Goal: Answer question/provide support

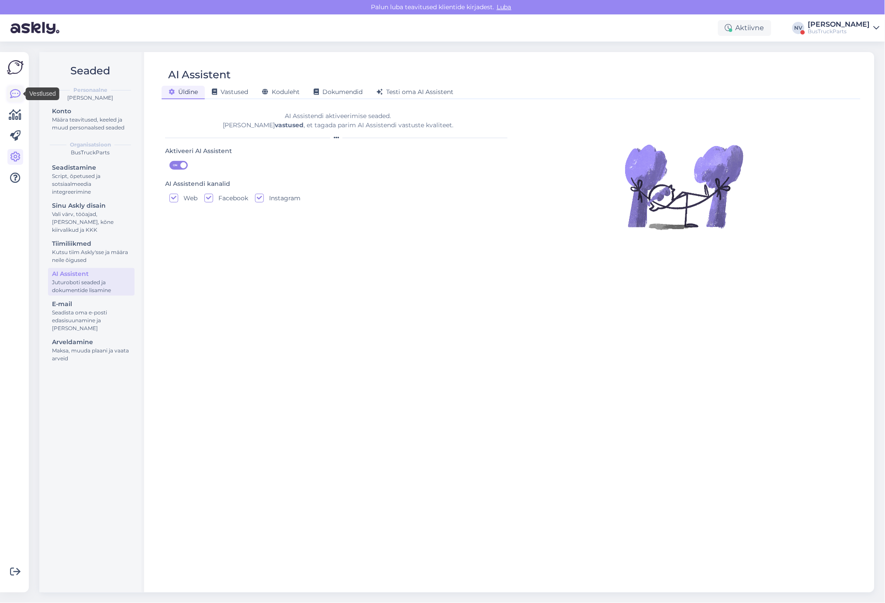
click at [15, 94] on icon at bounding box center [15, 94] width 10 height 10
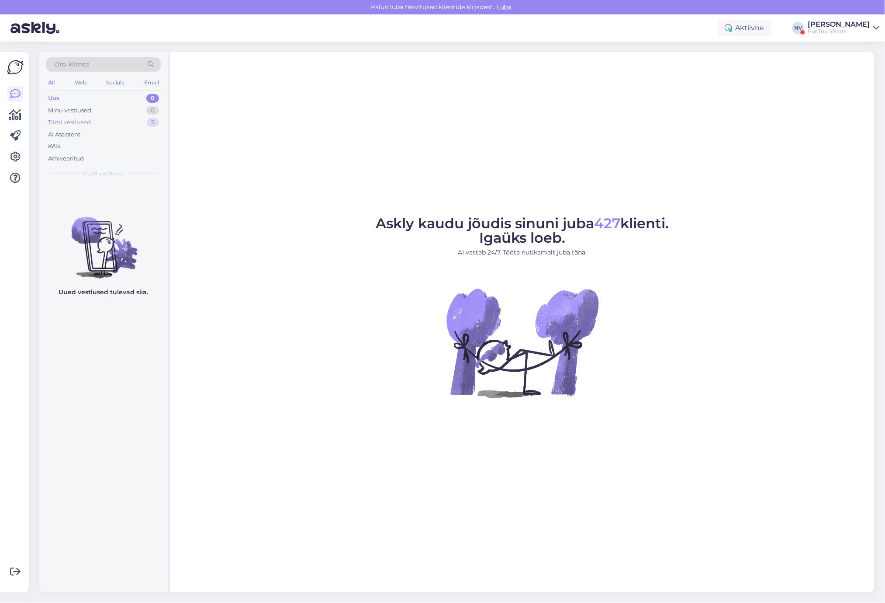
click at [57, 117] on div "Tiimi vestlused 9" at bounding box center [103, 122] width 114 height 12
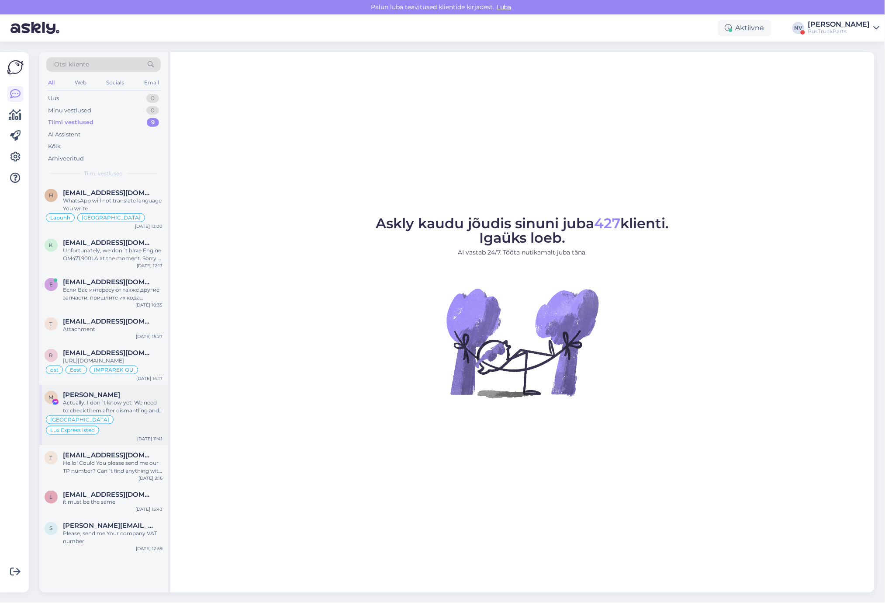
click at [129, 411] on div "Actually, I don´t know yet. We need to check them after dismantling and then I …" at bounding box center [113, 407] width 100 height 16
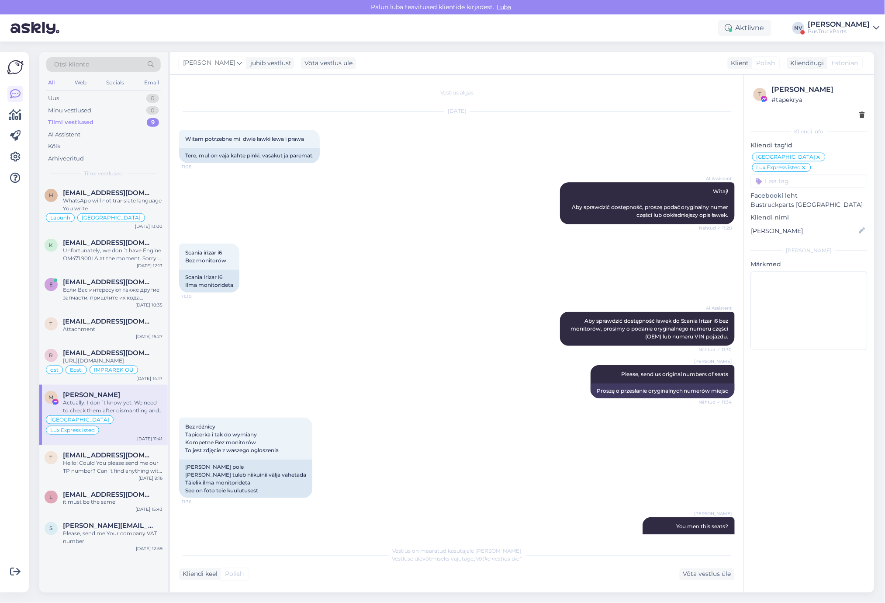
scroll to position [269, 0]
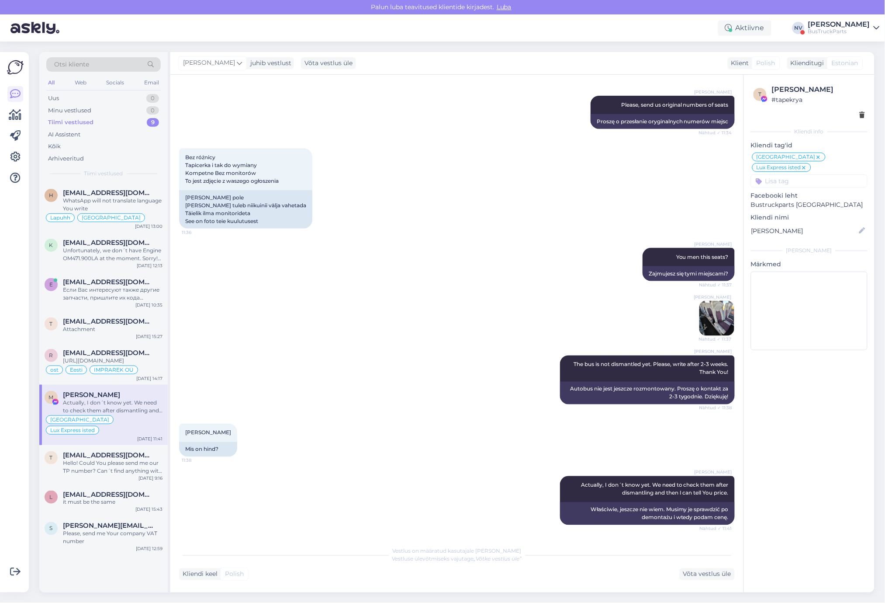
click at [773, 174] on input at bounding box center [809, 180] width 117 height 13
type input "FB"
click at [801, 200] on div "Poola FB leht" at bounding box center [800, 204] width 44 height 9
click at [109, 472] on div "Hello! Could You please send me our TP number? Can´t find anything with number …" at bounding box center [113, 467] width 100 height 16
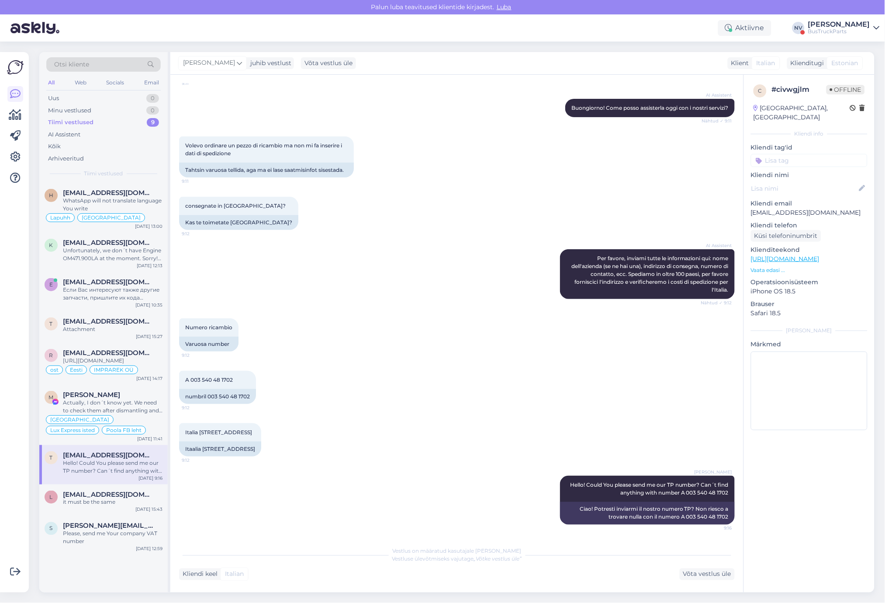
scroll to position [83, 0]
click at [779, 117] on div "c # civwgjlm Offline [GEOGRAPHIC_DATA], [GEOGRAPHIC_DATA] Kliendi info Kliendi …" at bounding box center [809, 259] width 131 height 368
click at [778, 143] on p "Kliendi tag'id" at bounding box center [809, 147] width 117 height 9
click at [777, 154] on input at bounding box center [809, 160] width 117 height 13
type input "[GEOGRAPHIC_DATA]"
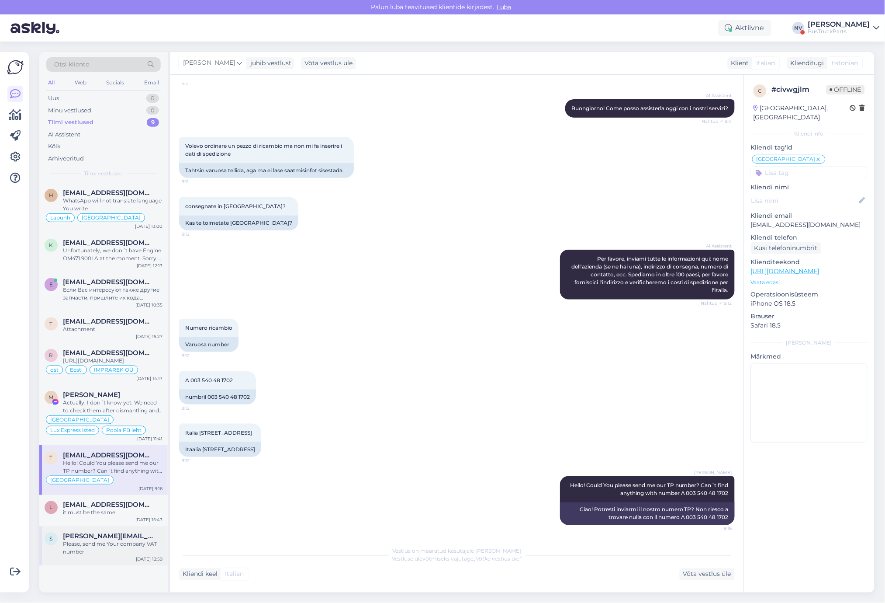
click at [94, 549] on div "Please, send me Your company VAT number" at bounding box center [113, 548] width 100 height 16
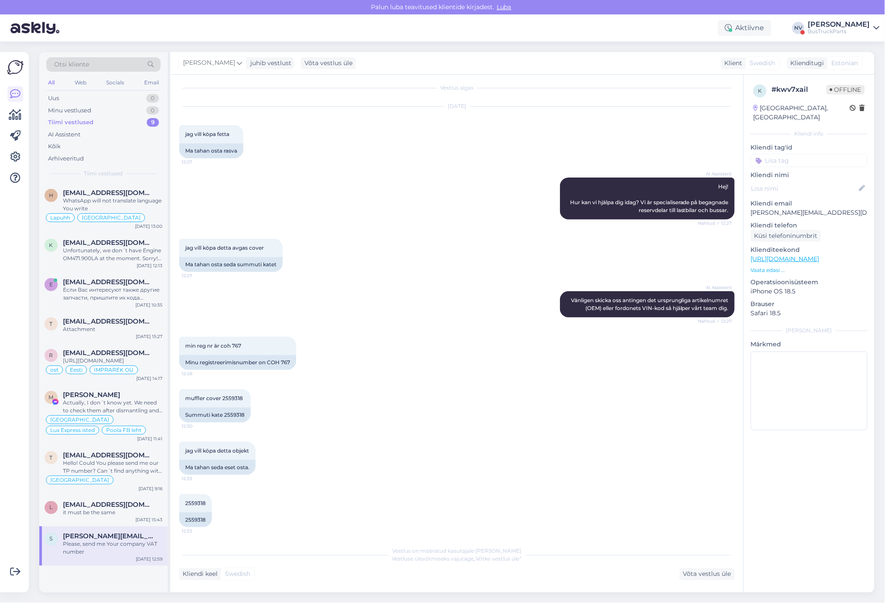
scroll to position [0, 0]
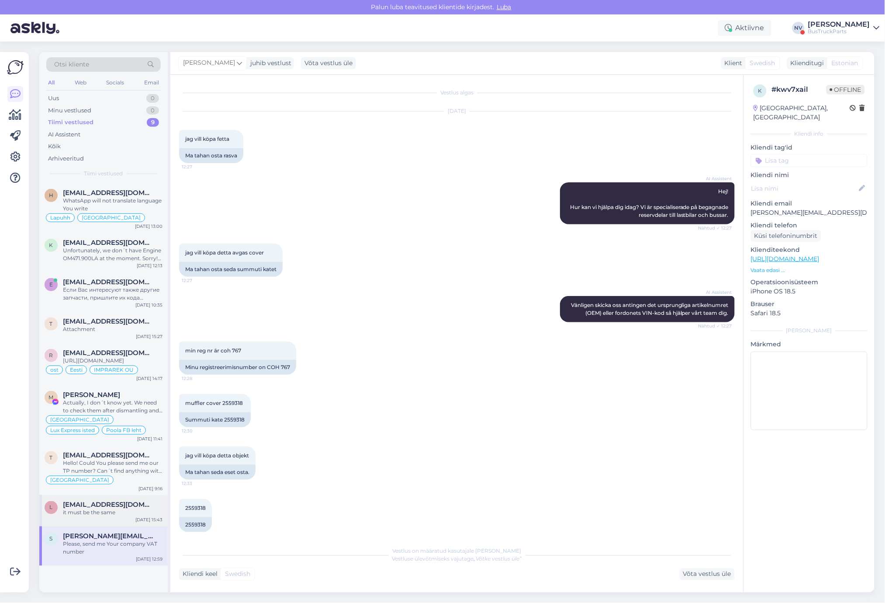
click at [116, 517] on div "it must be the same" at bounding box center [113, 513] width 100 height 8
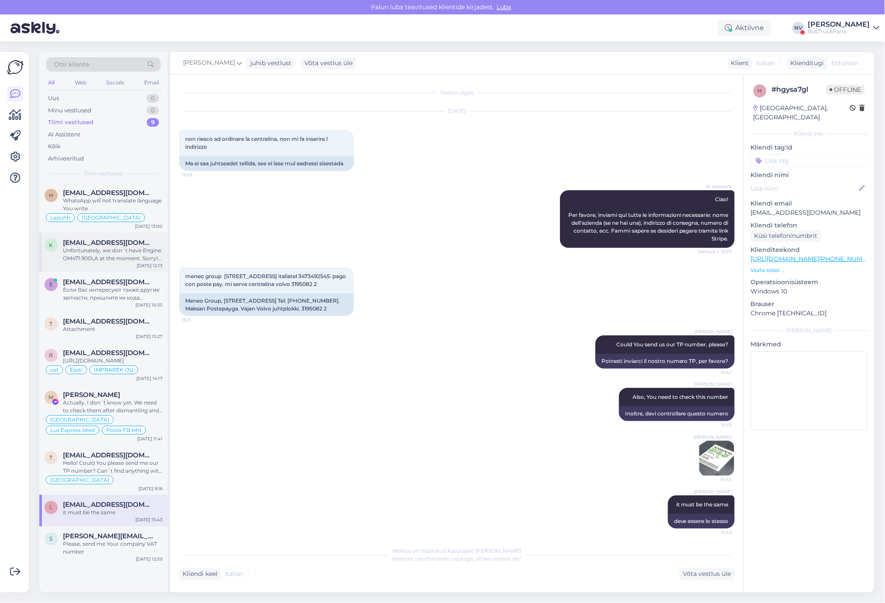
click at [100, 261] on div "Unfortunately, we don´t have Engine OM471.900LA at the moment. Sorry! Only OM47…" at bounding box center [113, 254] width 100 height 16
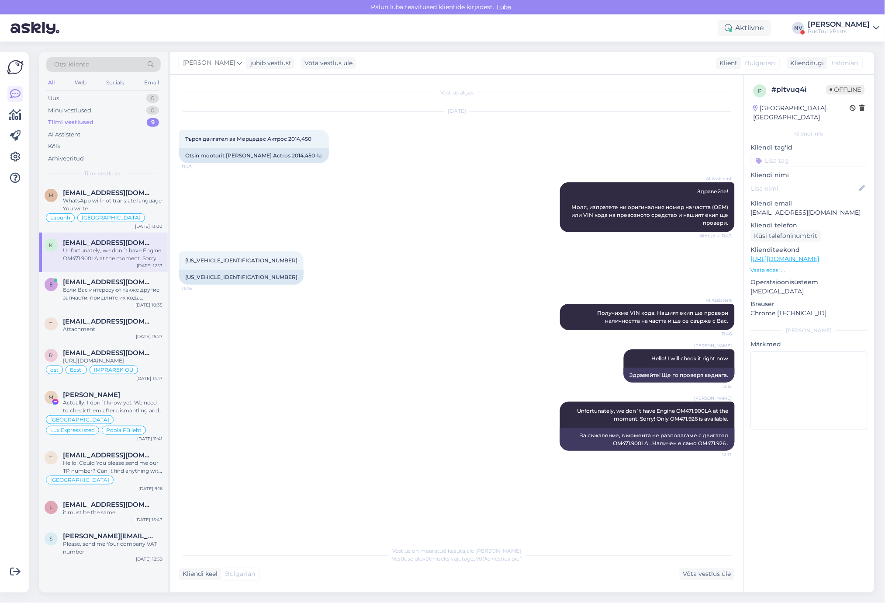
click at [778, 154] on input at bounding box center [809, 160] width 117 height 13
type input "Bulgaaria"
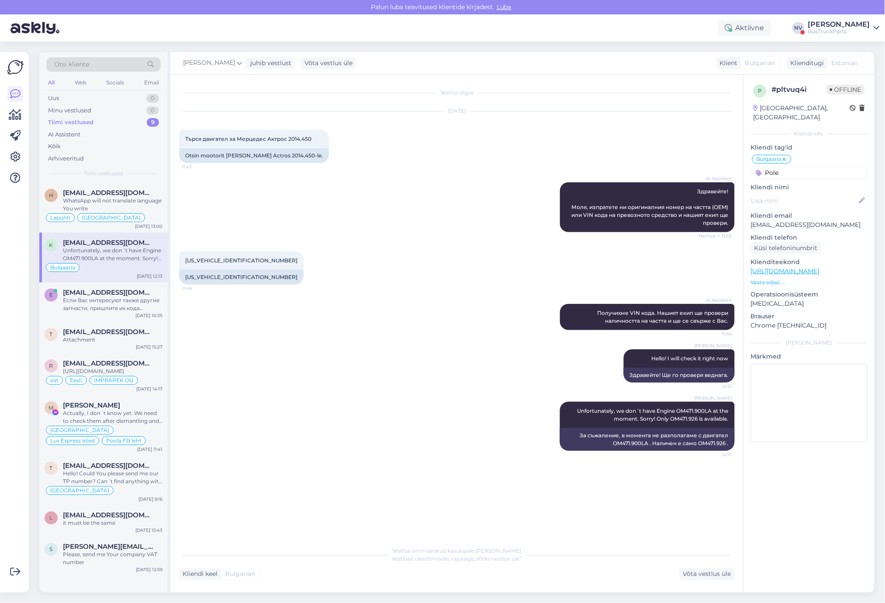
drag, startPoint x: 791, startPoint y: 162, endPoint x: 762, endPoint y: 162, distance: 28.4
click at [762, 166] on div "Pole" at bounding box center [809, 172] width 117 height 13
drag, startPoint x: 806, startPoint y: 158, endPoint x: 763, endPoint y: 164, distance: 43.3
click at [763, 166] on input "pole osa" at bounding box center [809, 172] width 117 height 13
type input "osa"
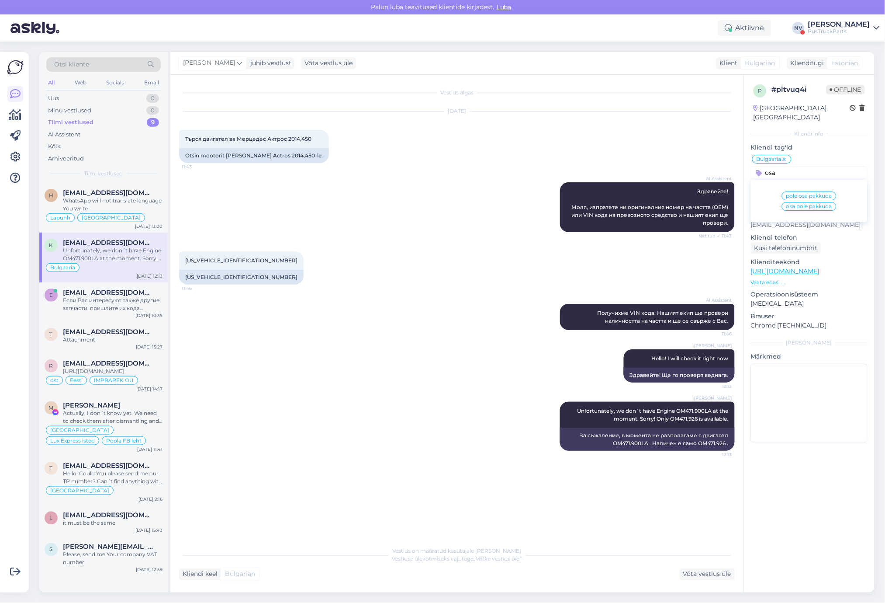
click at [802, 193] on span "pole osa pakkuda" at bounding box center [810, 195] width 46 height 5
click at [147, 195] on div "[EMAIL_ADDRESS][DOMAIN_NAME]" at bounding box center [113, 193] width 100 height 8
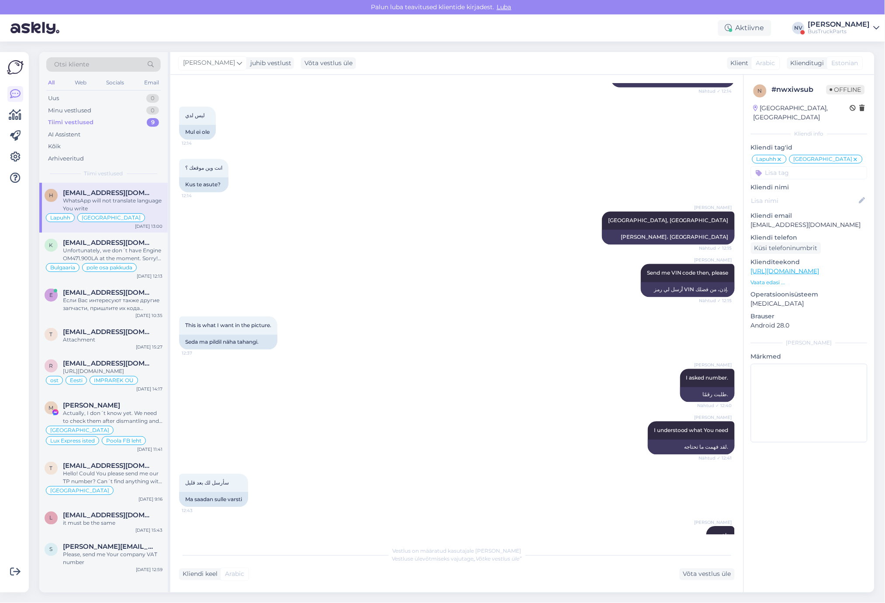
scroll to position [389, 0]
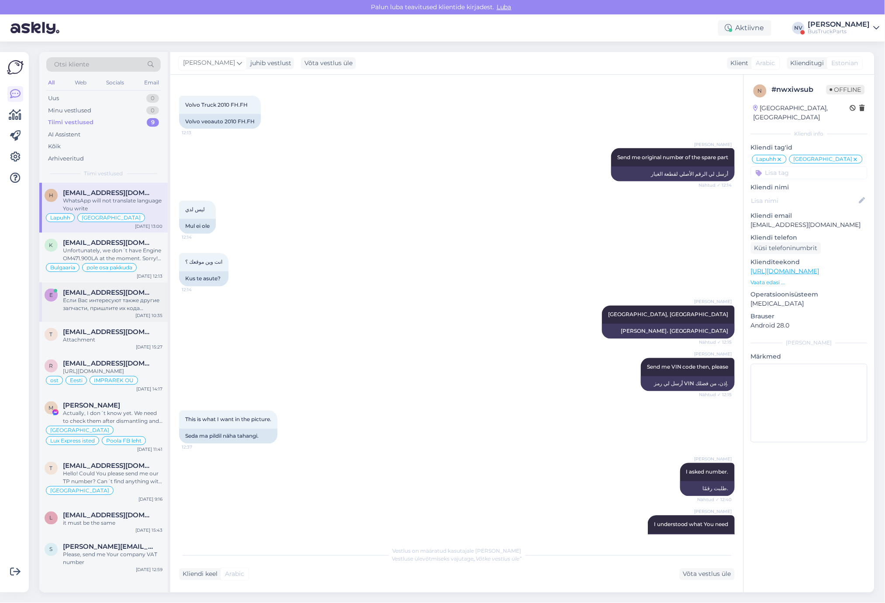
click at [114, 309] on div "Если Вас интересуют также другие запчасти, пришлите их кодa пожалуйста." at bounding box center [113, 304] width 100 height 16
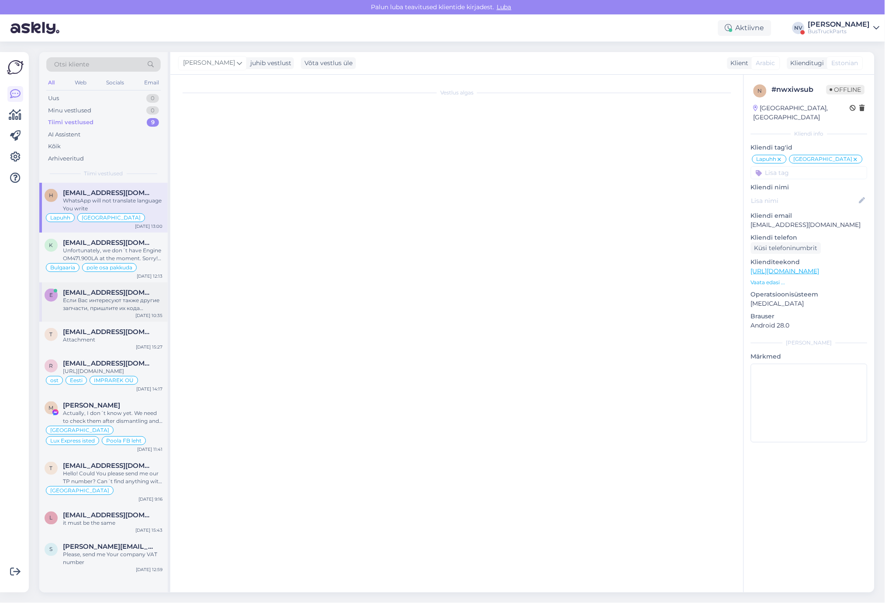
scroll to position [25, 0]
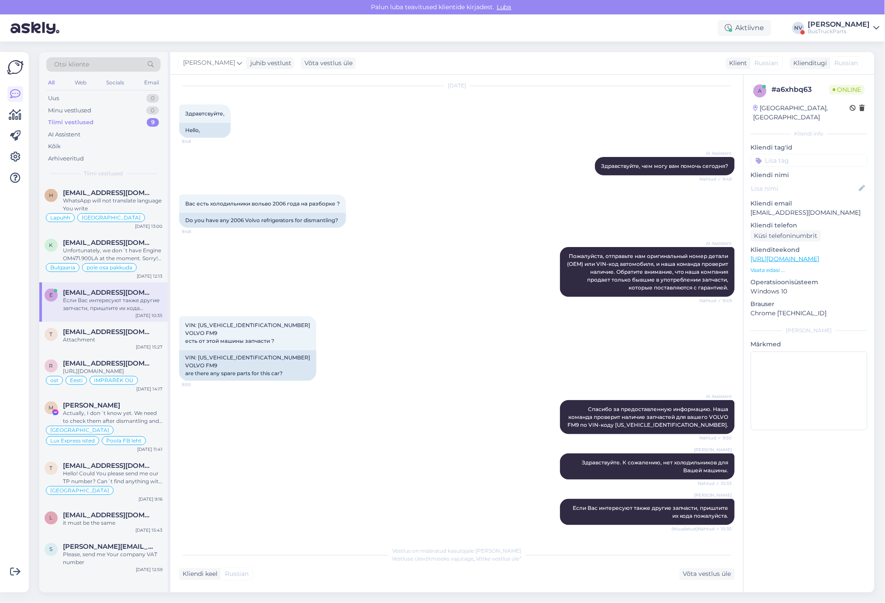
click at [783, 154] on input at bounding box center [809, 160] width 117 height 13
type input "Eesti"
click at [844, 181] on span "Eesti" at bounding box center [850, 183] width 13 height 5
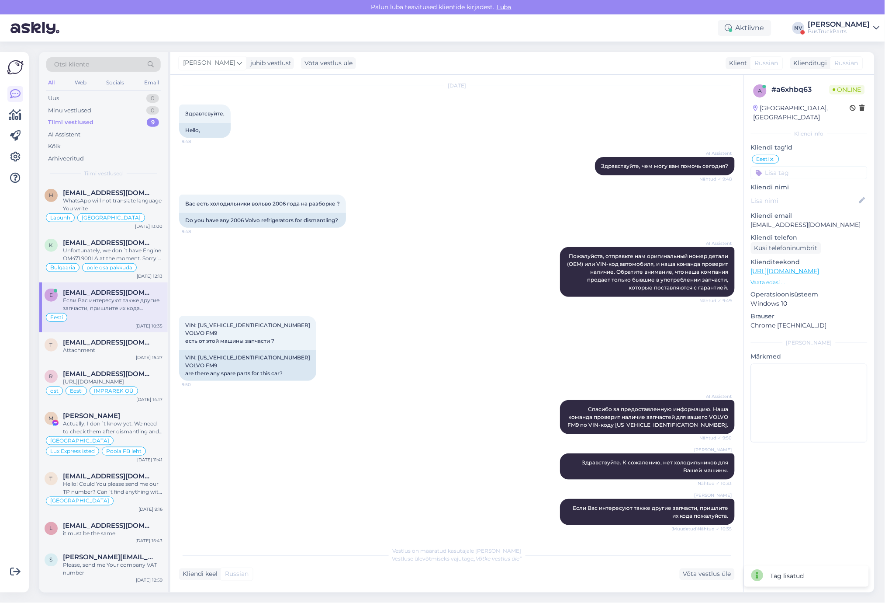
click at [818, 166] on input at bounding box center [809, 172] width 117 height 13
type input "pole"
click at [816, 191] on div "pole osa pakkuda" at bounding box center [809, 195] width 55 height 9
click at [109, 354] on div "Attachment" at bounding box center [113, 350] width 100 height 8
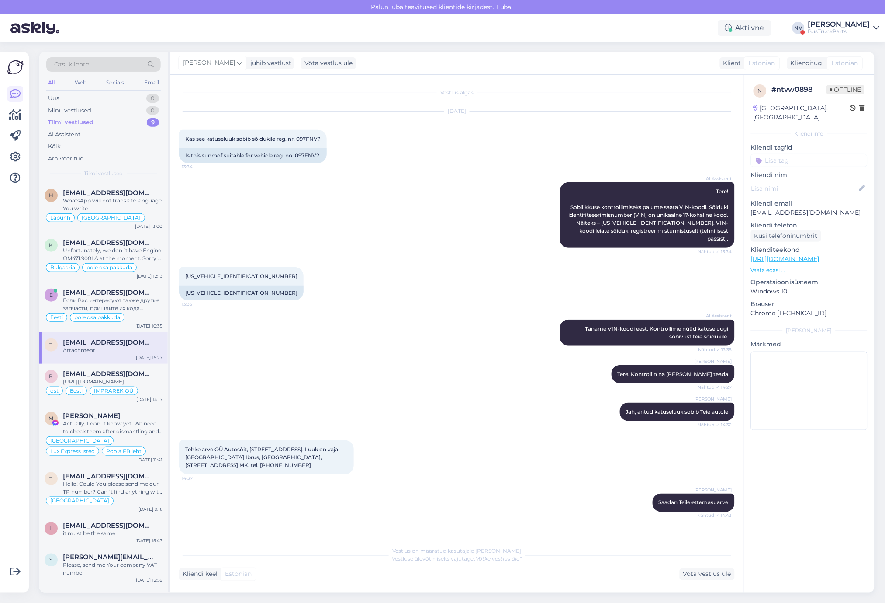
click at [787, 154] on input at bounding box center [809, 160] width 117 height 13
type input "Eesti"
click at [844, 181] on span "Eesti" at bounding box center [850, 183] width 13 height 5
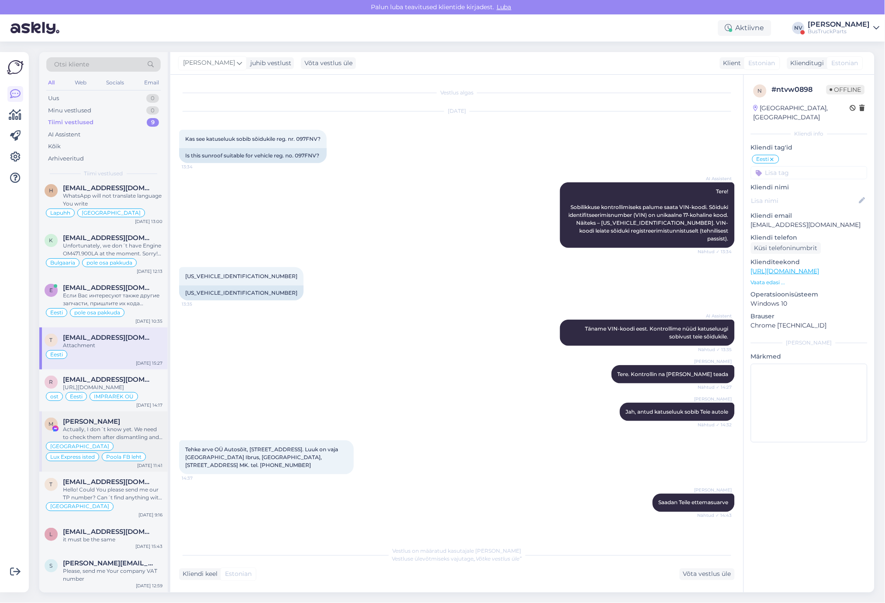
scroll to position [13, 0]
click at [105, 530] on span "[EMAIL_ADDRESS][DOMAIN_NAME]" at bounding box center [108, 531] width 91 height 8
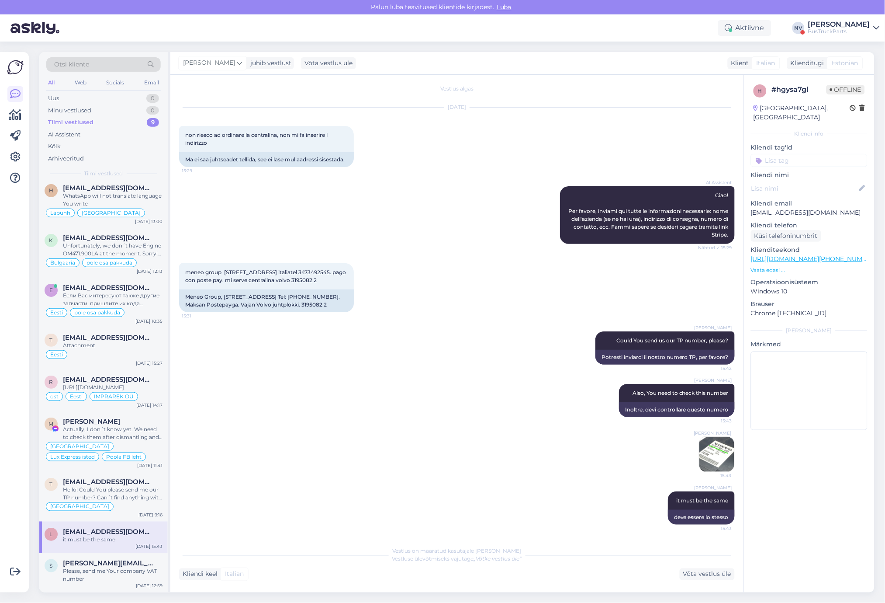
click at [783, 154] on input at bounding box center [809, 160] width 117 height 13
type input "[GEOGRAPHIC_DATA]"
click at [809, 179] on div "[GEOGRAPHIC_DATA]" at bounding box center [810, 183] width 68 height 9
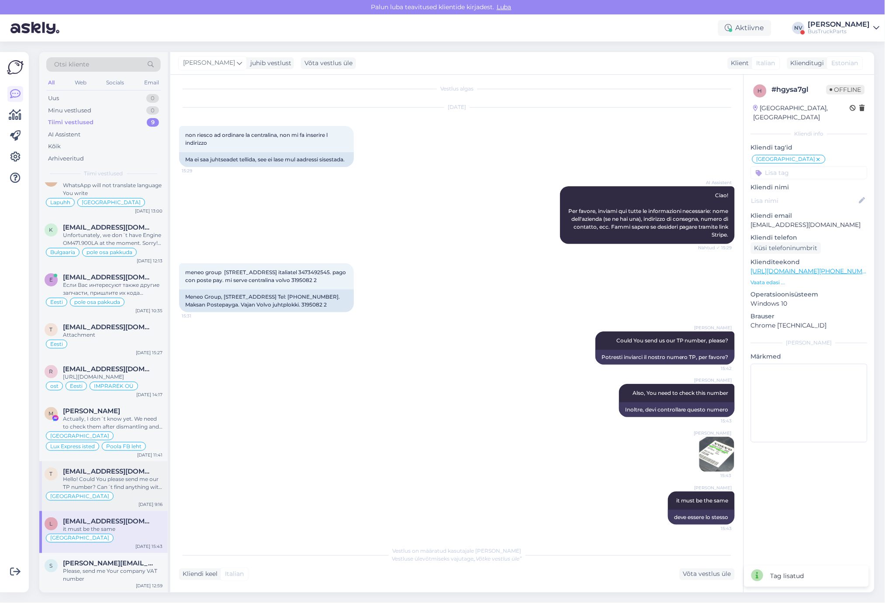
scroll to position [23, 0]
click at [124, 569] on div "Please, send me Your company VAT number" at bounding box center [113, 575] width 100 height 16
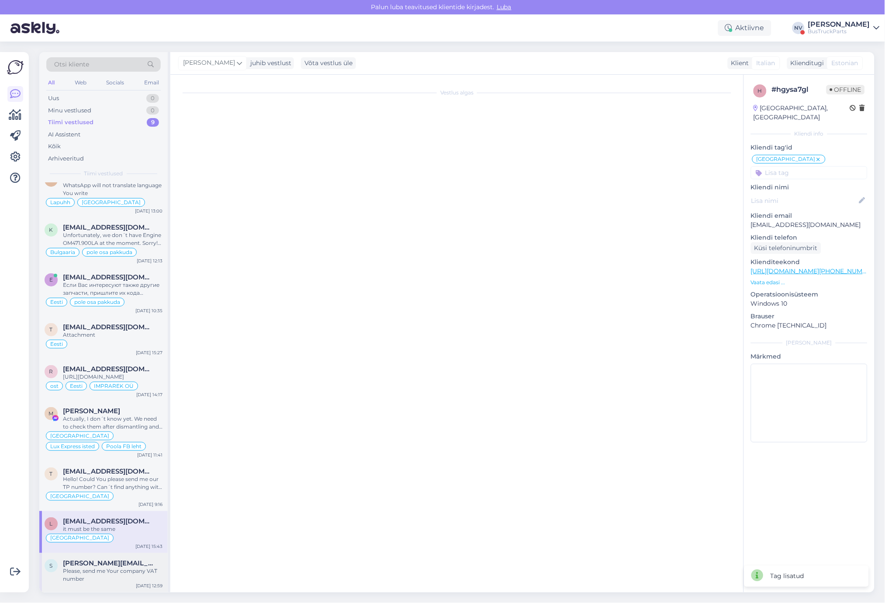
scroll to position [120, 0]
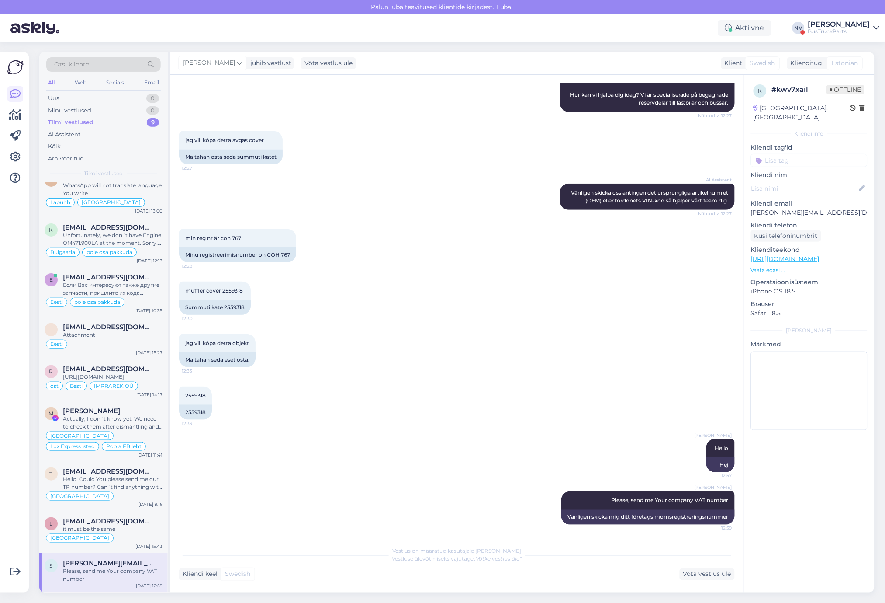
click at [785, 154] on input at bounding box center [809, 160] width 117 height 13
type input "Rootsi"
click at [801, 181] on span "Rootsi" at bounding box center [795, 183] width 17 height 5
